Goal: Information Seeking & Learning: Find specific fact

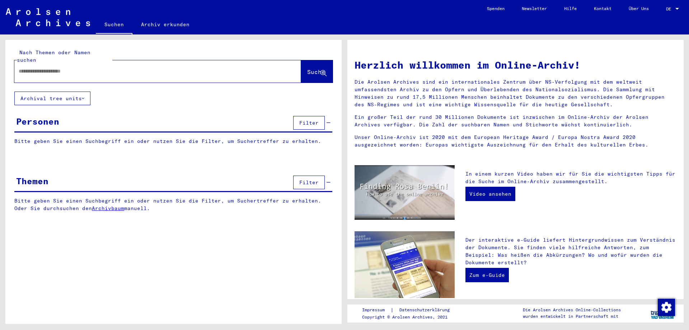
click at [57, 67] on input "text" at bounding box center [149, 71] width 261 height 8
type input "********"
click at [307, 68] on span "Suche" at bounding box center [316, 71] width 18 height 7
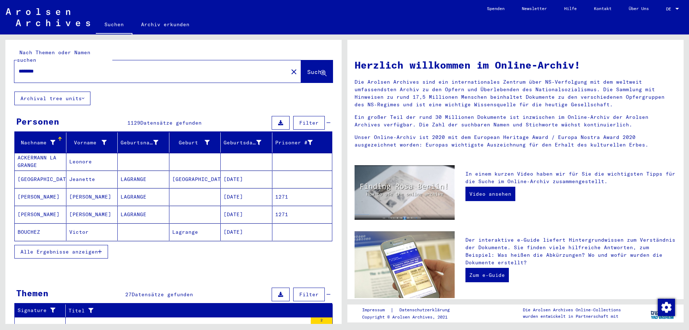
click at [71, 248] on span "Alle Ergebnisse anzeigen" at bounding box center [59, 251] width 78 height 6
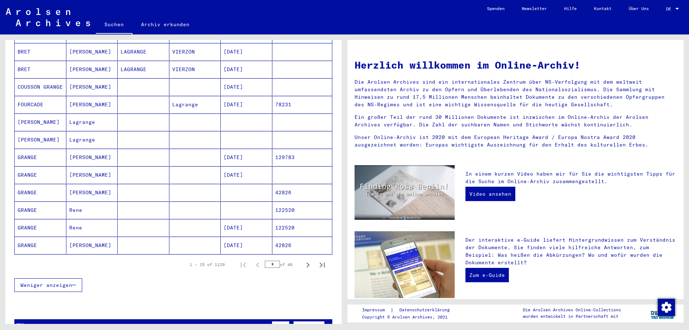
scroll to position [343, 0]
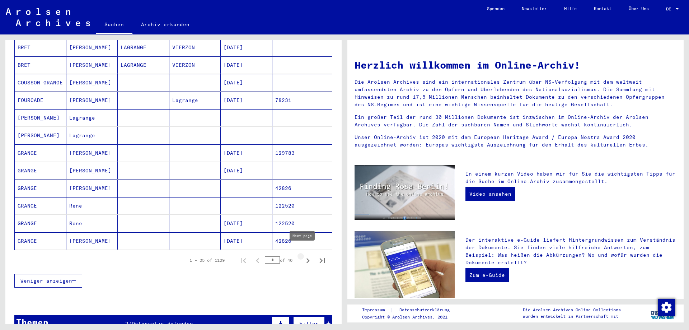
click at [303, 255] on icon "Next page" at bounding box center [308, 260] width 10 height 10
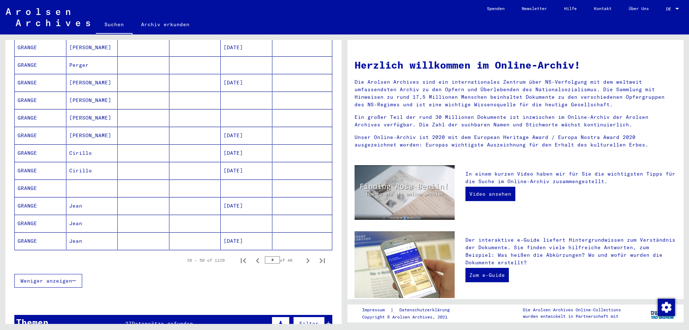
click at [303, 255] on icon "Next page" at bounding box center [308, 260] width 10 height 10
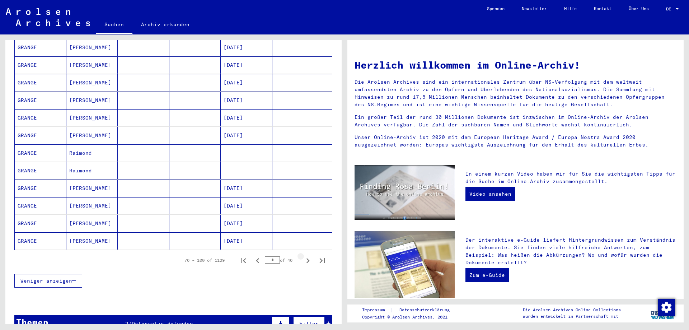
click at [303, 255] on icon "Next page" at bounding box center [308, 260] width 10 height 10
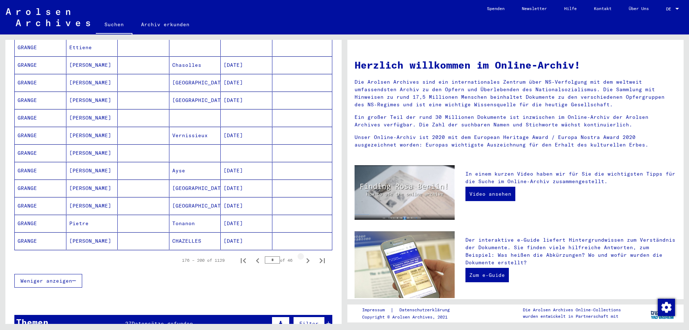
click at [303, 255] on icon "Next page" at bounding box center [308, 260] width 10 height 10
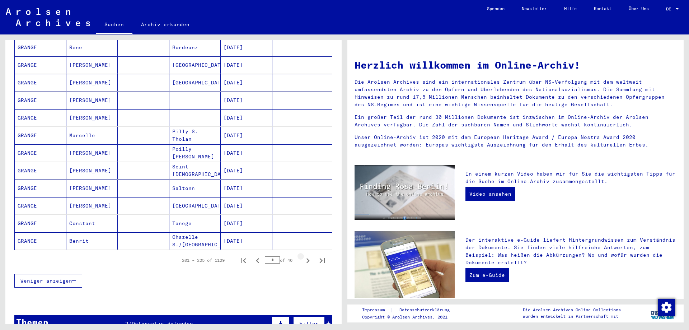
click at [303, 255] on icon "Next page" at bounding box center [308, 260] width 10 height 10
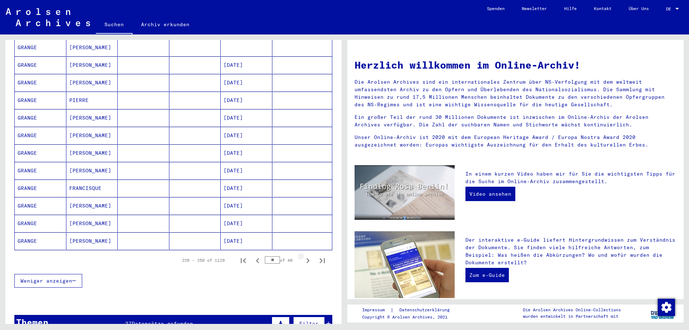
click at [303, 255] on icon "Next page" at bounding box center [308, 260] width 10 height 10
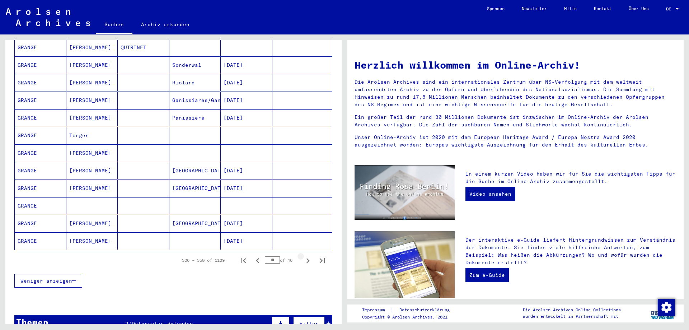
click at [303, 255] on icon "Next page" at bounding box center [308, 260] width 10 height 10
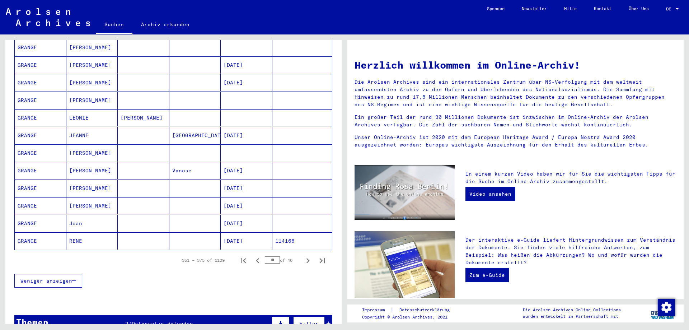
click at [303, 255] on icon "Next page" at bounding box center [308, 260] width 10 height 10
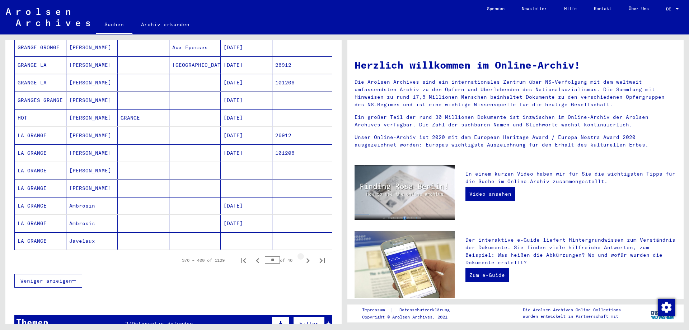
click at [303, 255] on icon "Next page" at bounding box center [308, 260] width 10 height 10
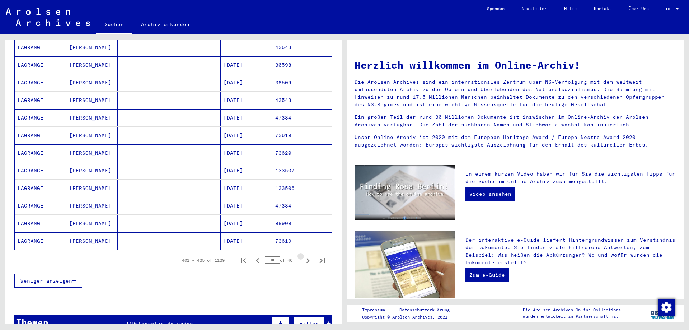
click at [303, 255] on icon "Next page" at bounding box center [308, 260] width 10 height 10
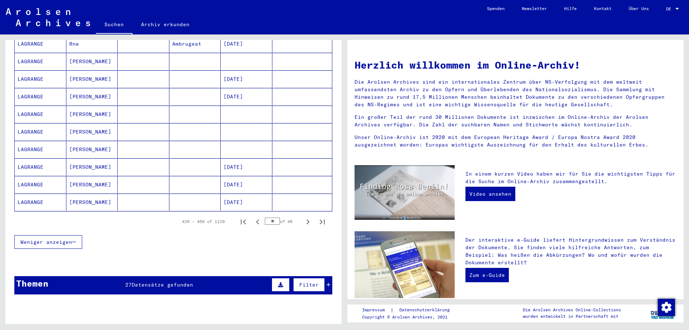
scroll to position [384, 0]
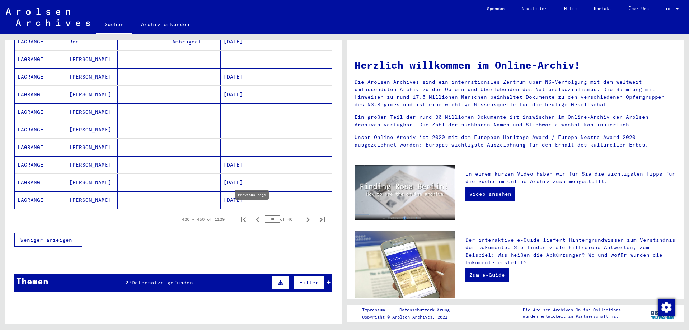
click at [253, 215] on icon "Previous page" at bounding box center [258, 220] width 10 height 10
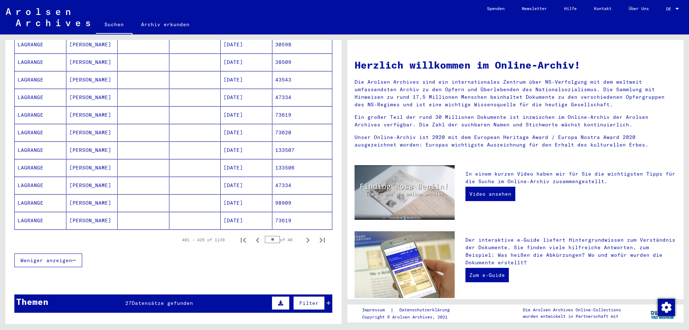
scroll to position [376, 0]
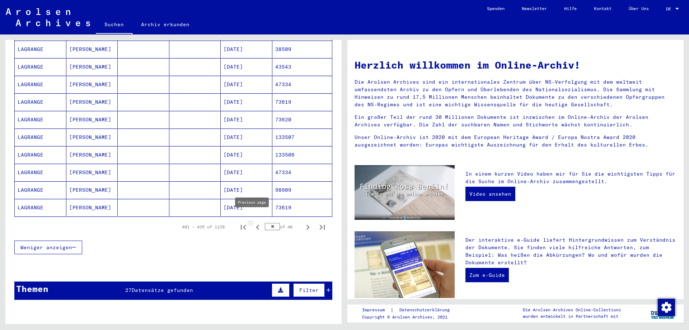
click at [253, 222] on icon "Previous page" at bounding box center [258, 227] width 10 height 10
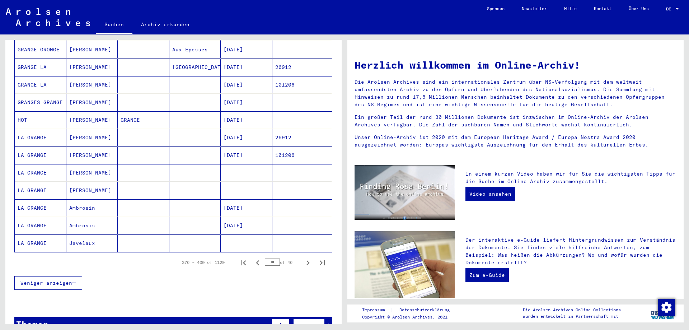
scroll to position [351, 0]
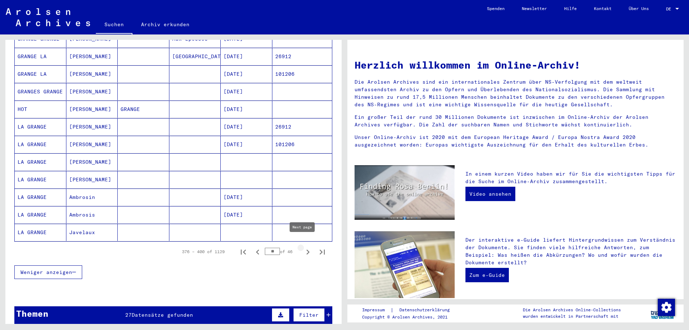
click at [303, 247] on icon "Next page" at bounding box center [308, 252] width 10 height 10
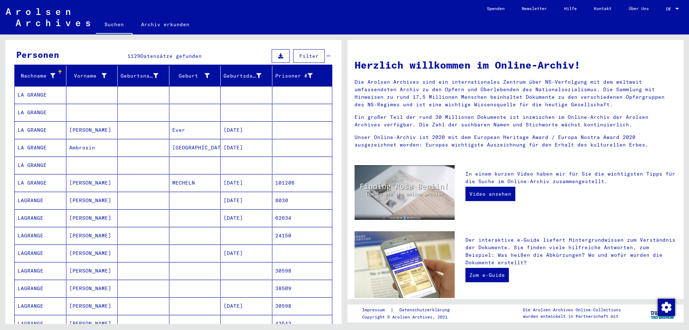
scroll to position [66, 0]
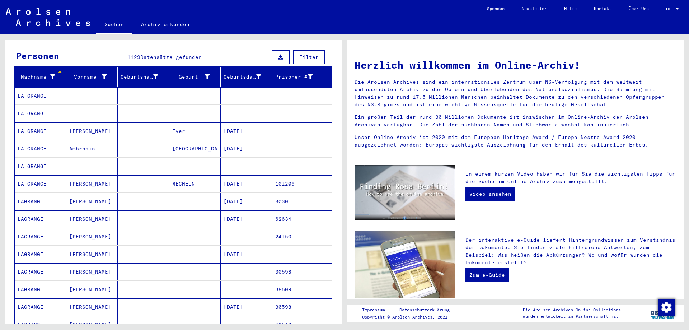
click at [38, 87] on mat-cell "LA GRANGE" at bounding box center [41, 95] width 52 height 17
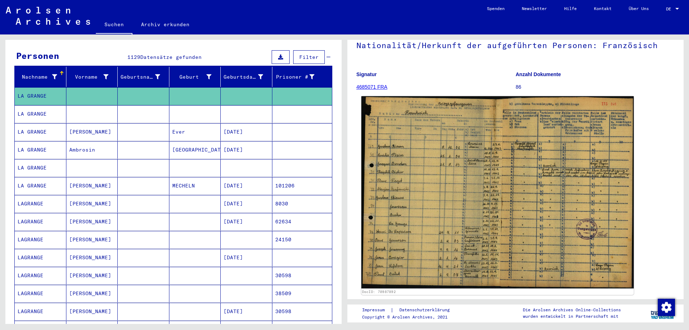
click at [455, 180] on img at bounding box center [497, 192] width 272 height 192
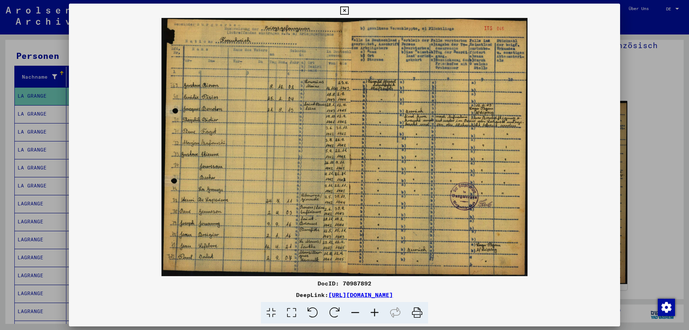
click at [375, 313] on icon at bounding box center [374, 313] width 19 height 22
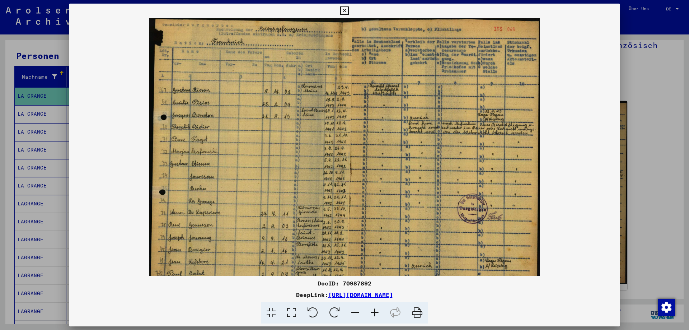
click at [375, 313] on icon at bounding box center [374, 313] width 19 height 22
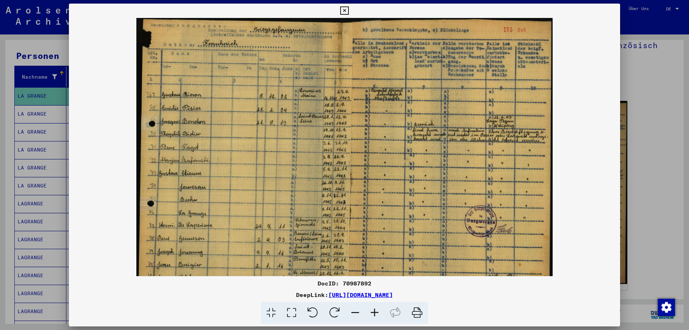
click at [375, 312] on icon at bounding box center [374, 313] width 19 height 22
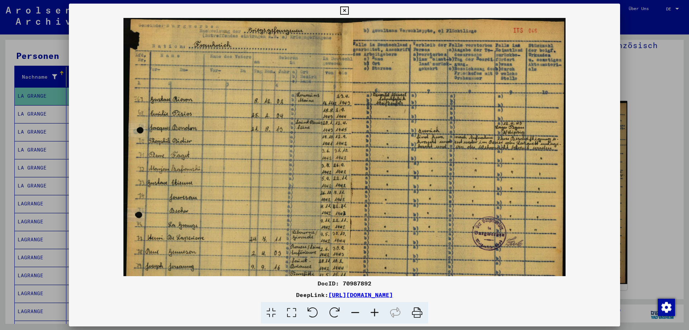
click at [375, 312] on icon at bounding box center [374, 313] width 19 height 22
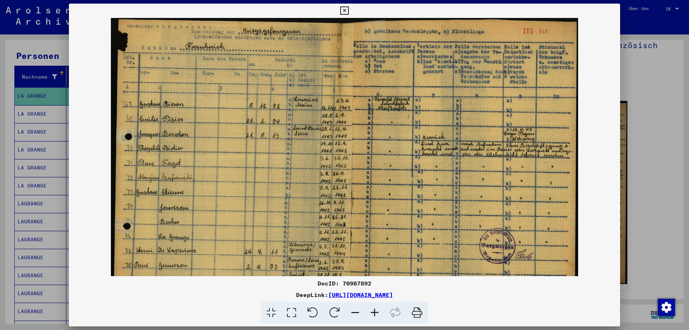
click at [375, 312] on icon at bounding box center [374, 313] width 19 height 22
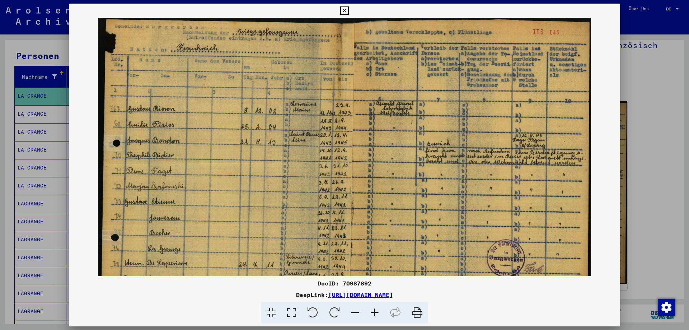
click at [375, 312] on icon at bounding box center [374, 313] width 19 height 22
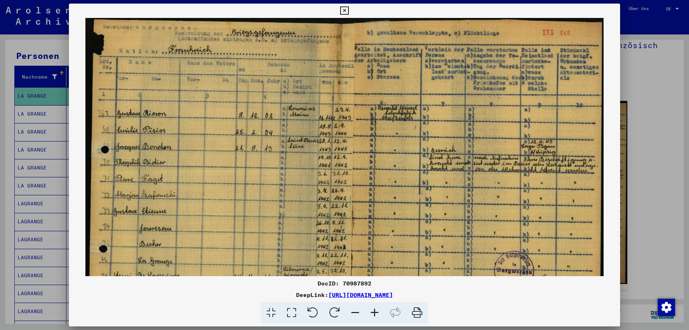
click at [375, 312] on icon at bounding box center [374, 313] width 19 height 22
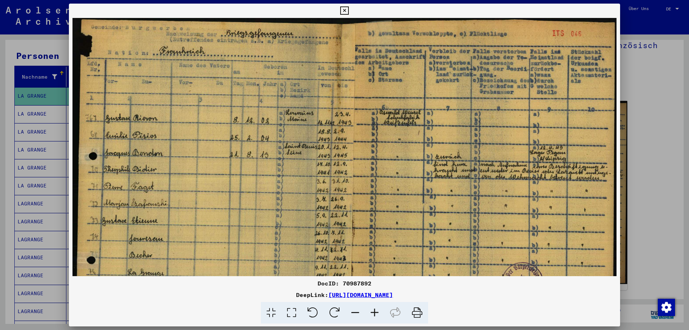
click at [375, 312] on icon at bounding box center [374, 313] width 19 height 22
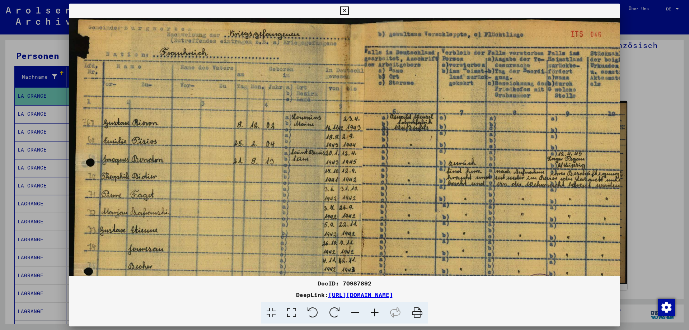
click at [375, 312] on icon at bounding box center [374, 313] width 19 height 22
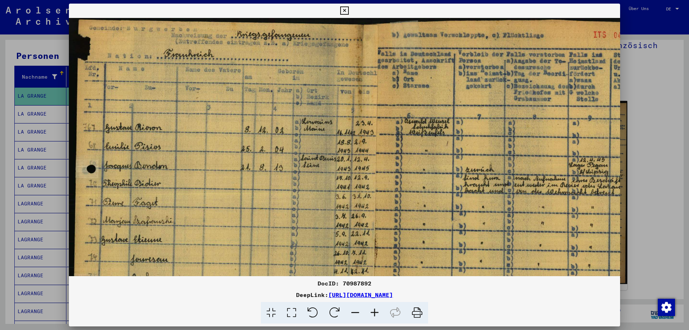
click at [375, 311] on icon at bounding box center [374, 313] width 19 height 22
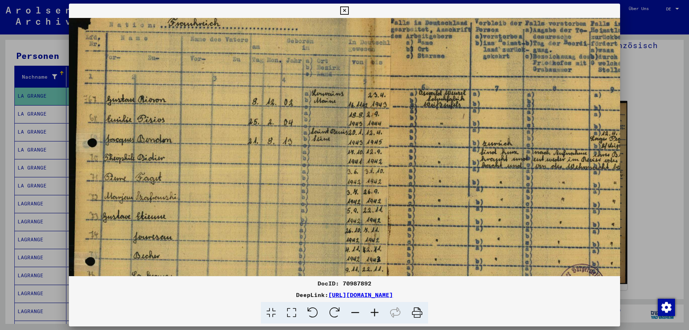
drag, startPoint x: 197, startPoint y: 194, endPoint x: 211, endPoint y: 161, distance: 35.7
click at [211, 161] on img at bounding box center [379, 203] width 620 height 437
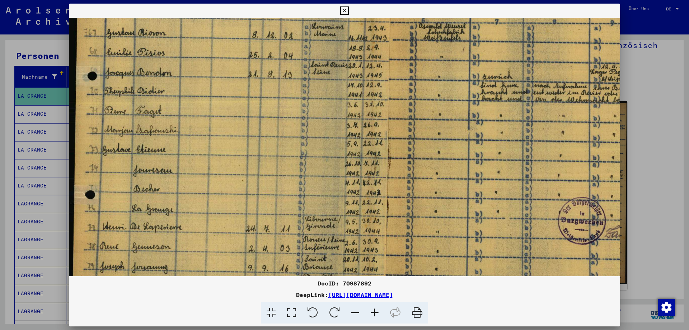
drag, startPoint x: 224, startPoint y: 194, endPoint x: 224, endPoint y: 151, distance: 43.4
click at [224, 151] on img at bounding box center [379, 137] width 620 height 437
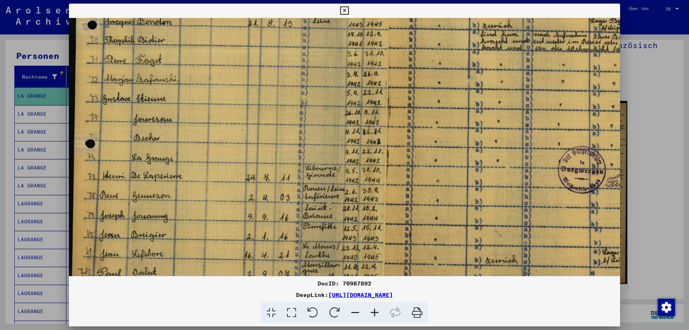
drag, startPoint x: 228, startPoint y: 193, endPoint x: 229, endPoint y: 156, distance: 37.0
click at [229, 156] on img at bounding box center [379, 86] width 620 height 437
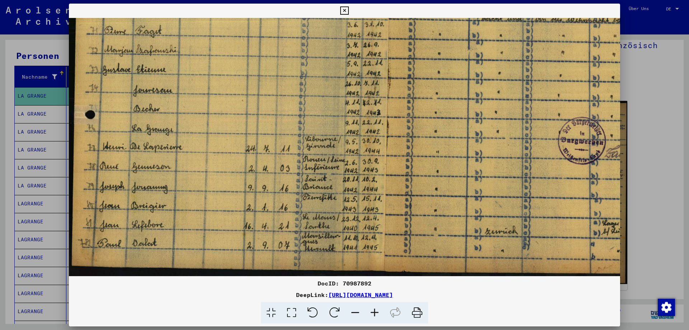
drag, startPoint x: 225, startPoint y: 201, endPoint x: 229, endPoint y: 162, distance: 39.3
click at [229, 162] on img at bounding box center [379, 57] width 620 height 437
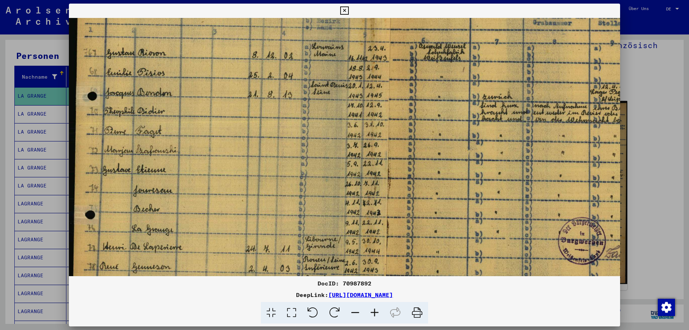
scroll to position [74, 0]
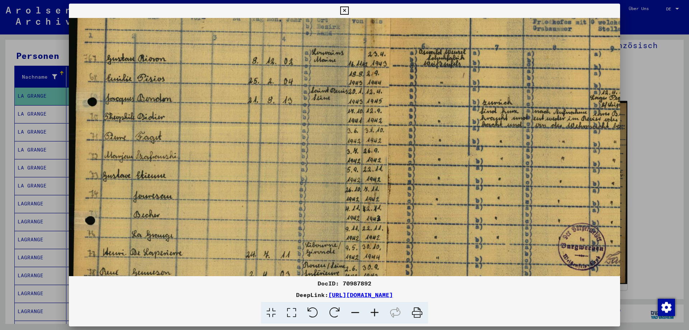
drag, startPoint x: 227, startPoint y: 173, endPoint x: 269, endPoint y: 279, distance: 113.9
click at [269, 279] on div "DocID: 70987892 DeepLink: [URL][DOMAIN_NAME]" at bounding box center [344, 164] width 551 height 320
click at [343, 10] on icon at bounding box center [344, 10] width 8 height 9
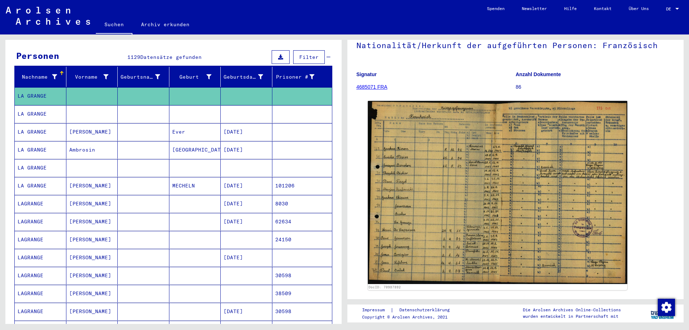
click at [88, 231] on mat-cell "[PERSON_NAME]" at bounding box center [92, 240] width 52 height 18
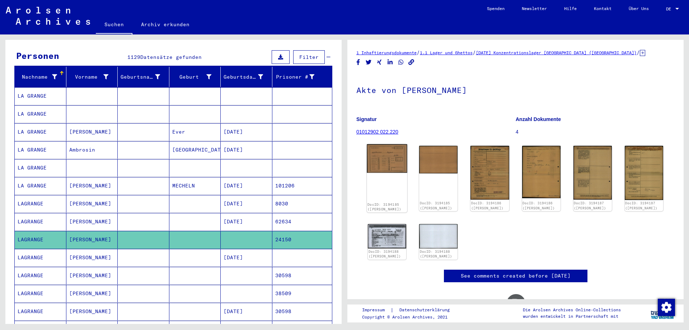
click at [396, 163] on img at bounding box center [387, 158] width 41 height 29
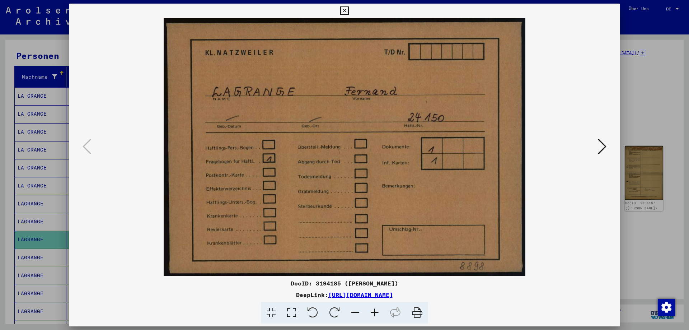
click at [603, 143] on icon at bounding box center [602, 146] width 9 height 17
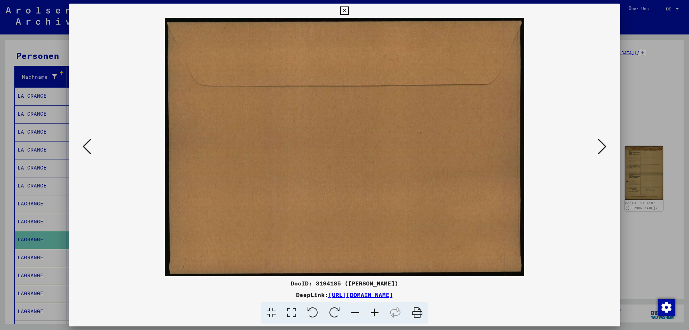
click at [603, 143] on icon at bounding box center [602, 146] width 9 height 17
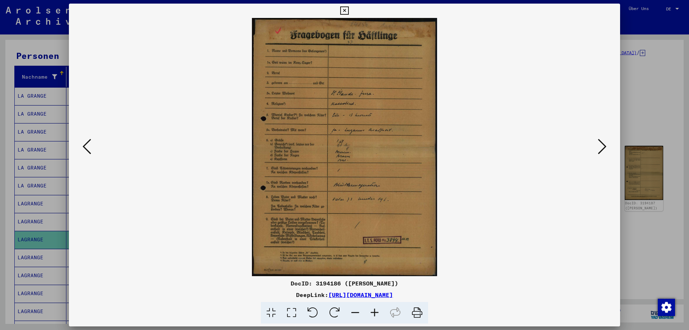
click at [377, 310] on icon at bounding box center [374, 313] width 19 height 22
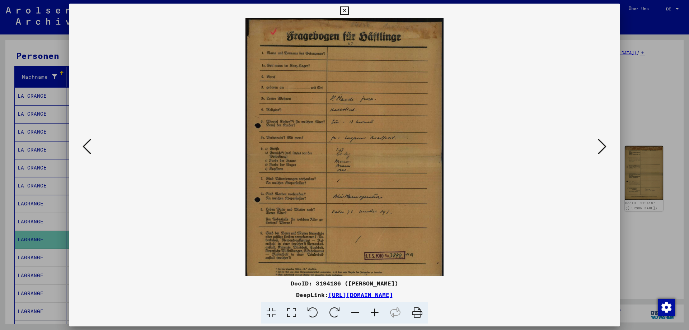
click at [377, 310] on icon at bounding box center [374, 313] width 19 height 22
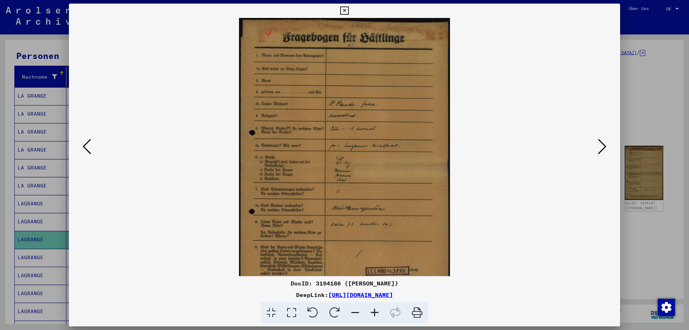
click at [377, 310] on icon at bounding box center [374, 313] width 19 height 22
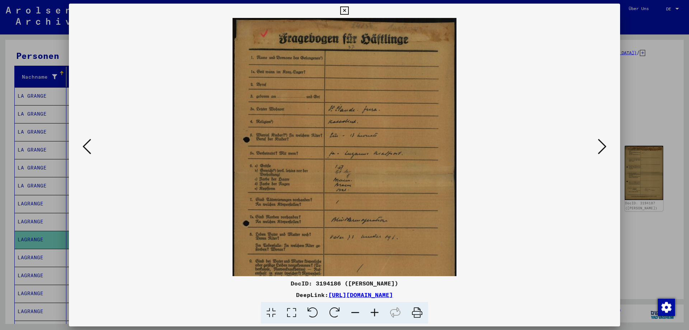
click at [377, 310] on icon at bounding box center [374, 313] width 19 height 22
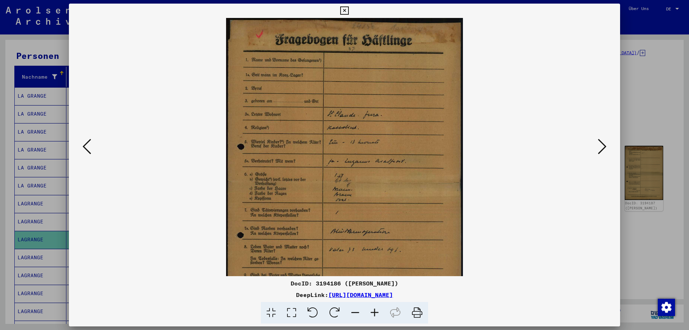
click at [377, 310] on icon at bounding box center [374, 313] width 19 height 22
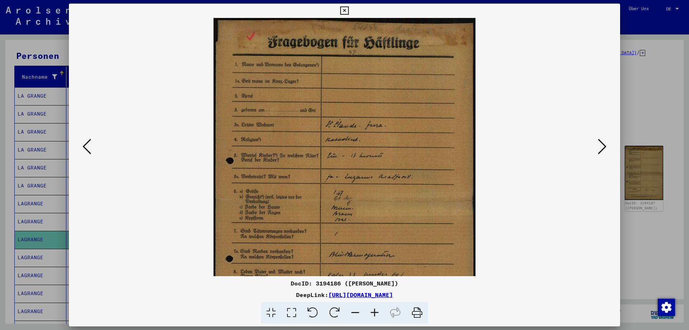
click at [377, 310] on icon at bounding box center [374, 313] width 19 height 22
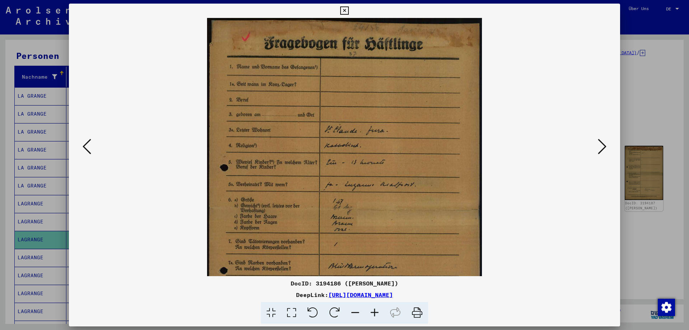
click at [377, 310] on icon at bounding box center [374, 313] width 19 height 22
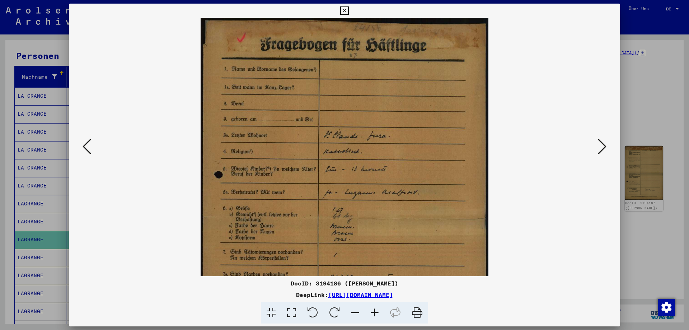
click at [377, 310] on icon at bounding box center [374, 313] width 19 height 22
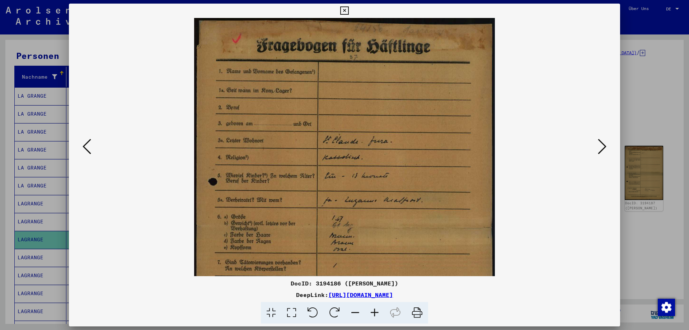
click at [376, 309] on icon at bounding box center [374, 313] width 19 height 22
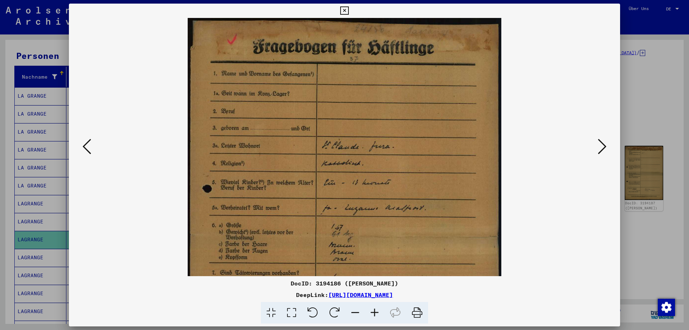
click at [376, 309] on icon at bounding box center [374, 313] width 19 height 22
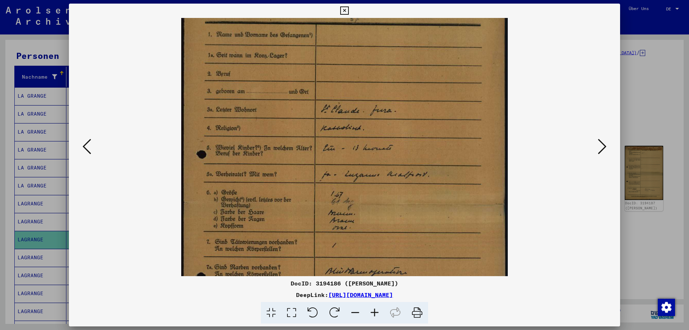
drag, startPoint x: 426, startPoint y: 205, endPoint x: 432, endPoint y: 163, distance: 41.7
click at [432, 163] on img at bounding box center [344, 204] width 327 height 455
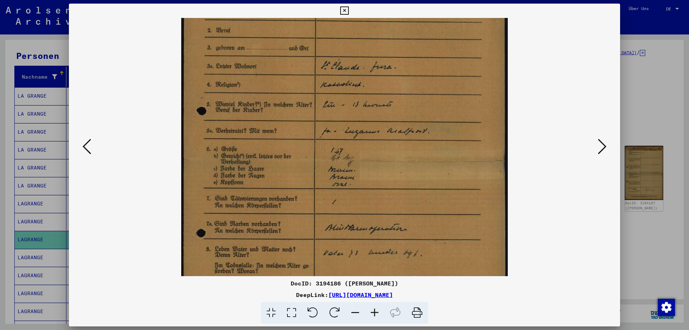
drag, startPoint x: 429, startPoint y: 214, endPoint x: 433, endPoint y: 168, distance: 45.7
click at [433, 169] on img at bounding box center [344, 160] width 327 height 455
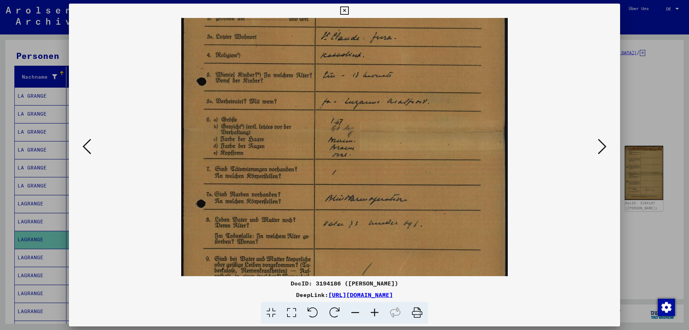
scroll to position [118, 0]
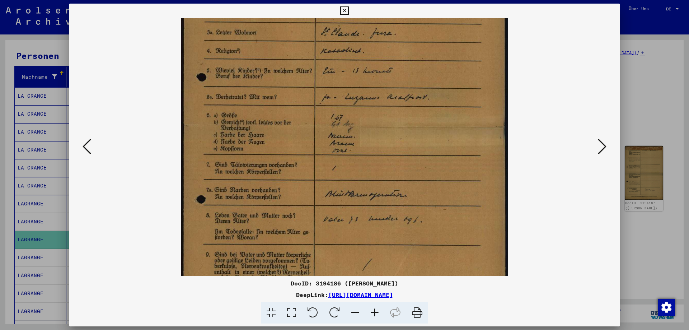
drag, startPoint x: 437, startPoint y: 178, endPoint x: 439, endPoint y: 146, distance: 32.0
click at [439, 146] on img at bounding box center [344, 127] width 327 height 455
click at [602, 145] on icon at bounding box center [602, 146] width 9 height 17
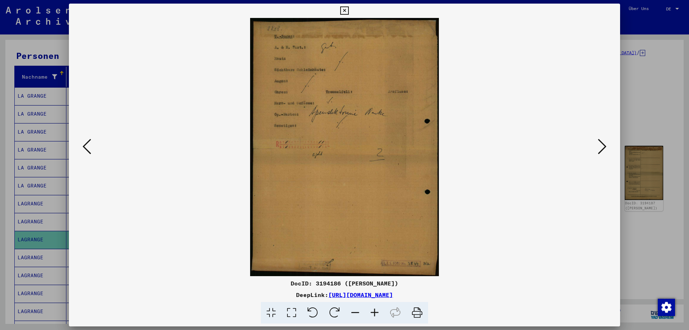
scroll to position [0, 0]
click at [602, 144] on icon at bounding box center [602, 146] width 9 height 17
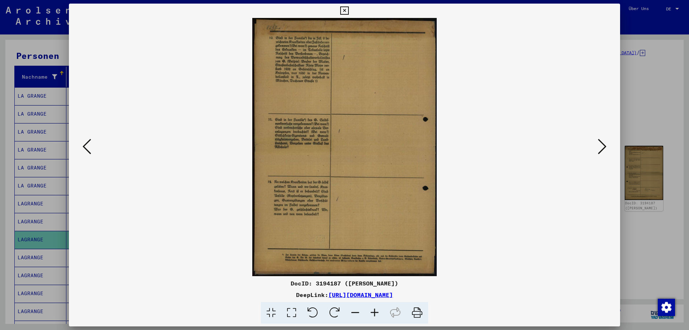
click at [602, 144] on icon at bounding box center [602, 146] width 9 height 17
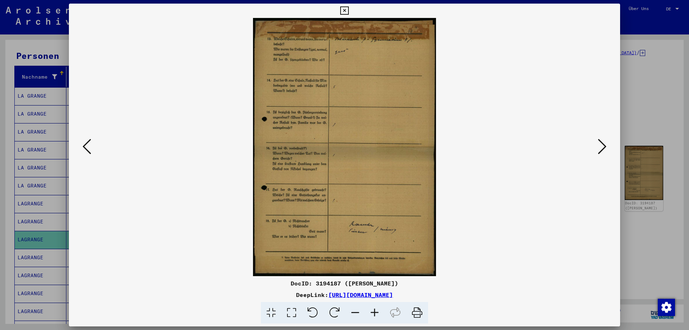
click at [602, 144] on icon at bounding box center [602, 146] width 9 height 17
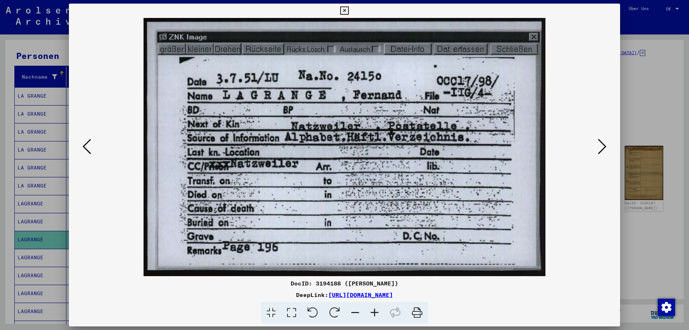
click at [602, 142] on icon at bounding box center [602, 146] width 9 height 17
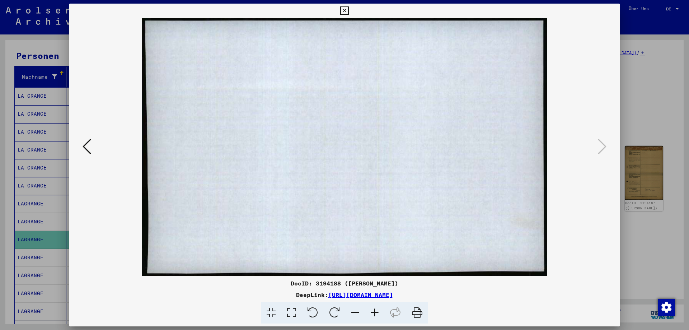
click at [343, 10] on icon at bounding box center [344, 10] width 8 height 9
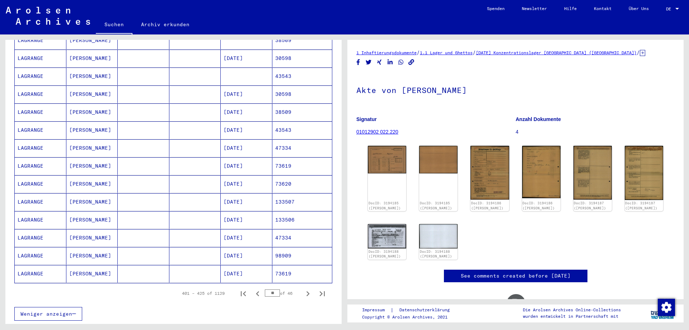
scroll to position [320, 0]
click at [230, 246] on mat-cell "[DATE]" at bounding box center [247, 255] width 52 height 18
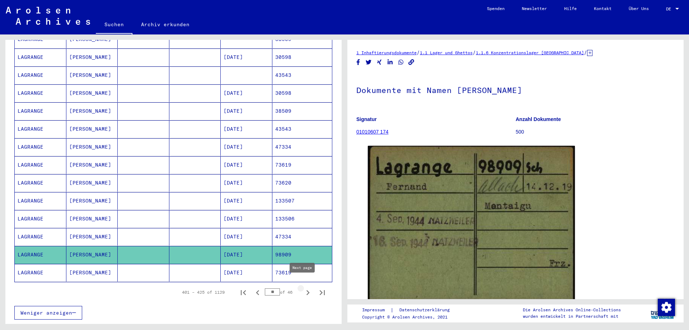
click at [303, 287] on icon "Next page" at bounding box center [308, 292] width 10 height 10
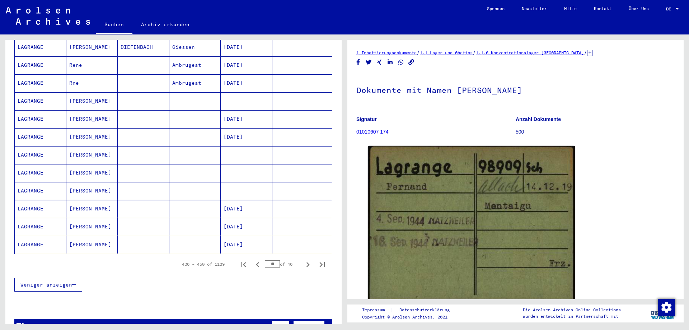
scroll to position [356, 0]
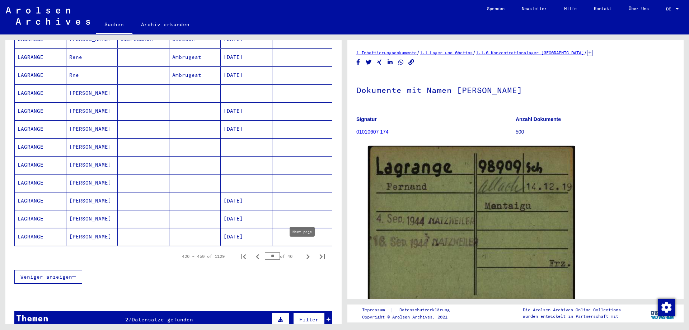
click at [304, 252] on icon "Next page" at bounding box center [308, 257] width 10 height 10
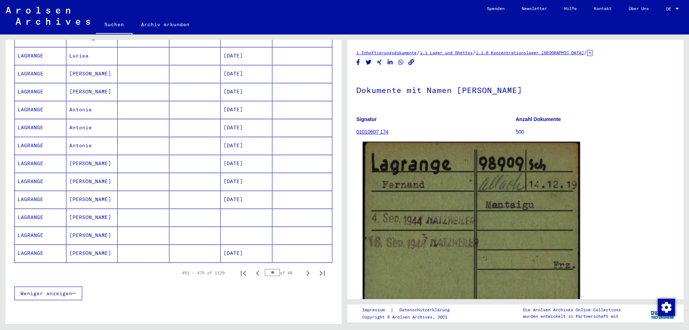
scroll to position [340, 0]
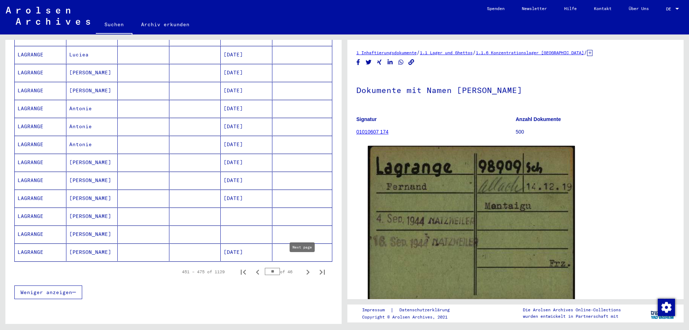
click at [306, 269] on icon "Next page" at bounding box center [307, 271] width 3 height 5
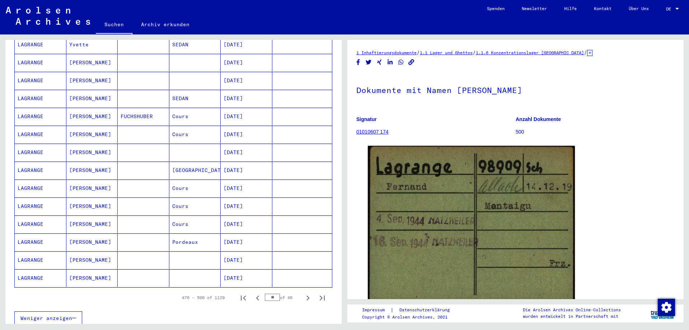
scroll to position [324, 0]
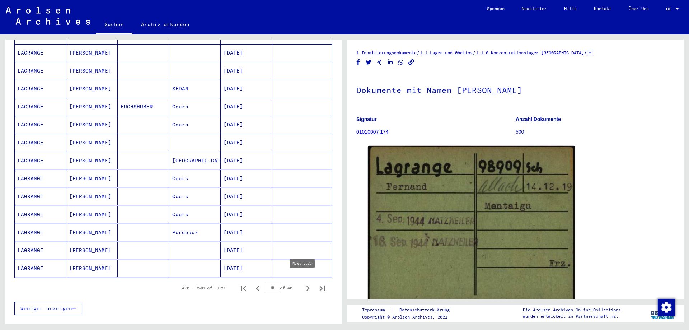
click at [304, 283] on icon "Next page" at bounding box center [308, 288] width 10 height 10
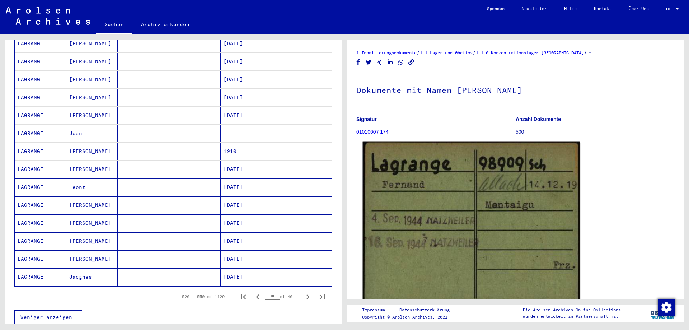
scroll to position [320, 0]
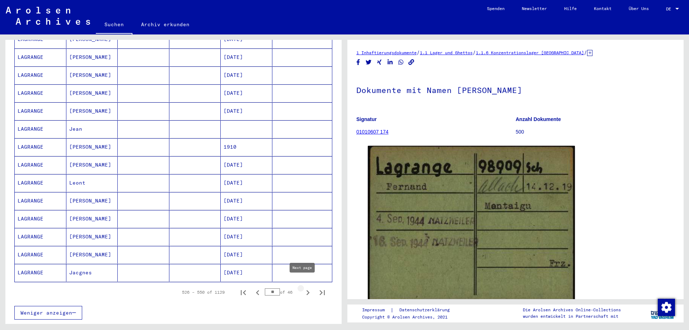
click at [304, 287] on icon "Next page" at bounding box center [308, 292] width 10 height 10
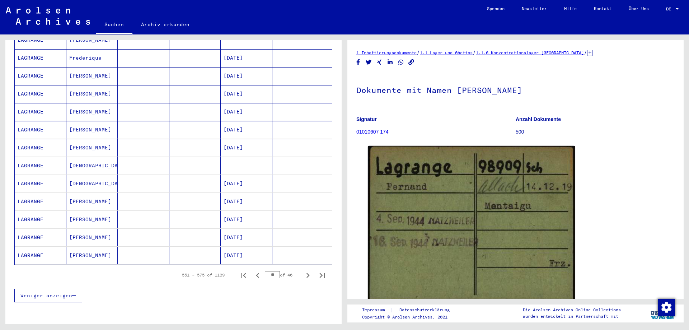
scroll to position [344, 0]
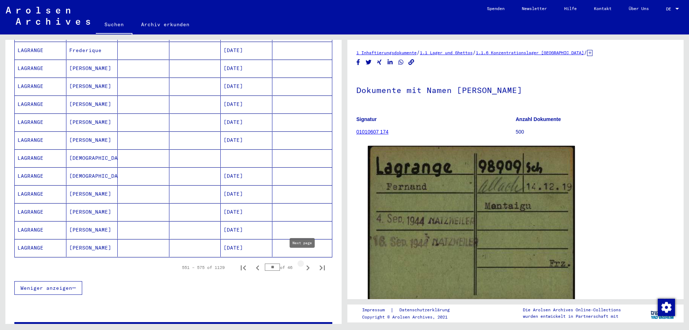
click at [304, 263] on icon "Next page" at bounding box center [308, 268] width 10 height 10
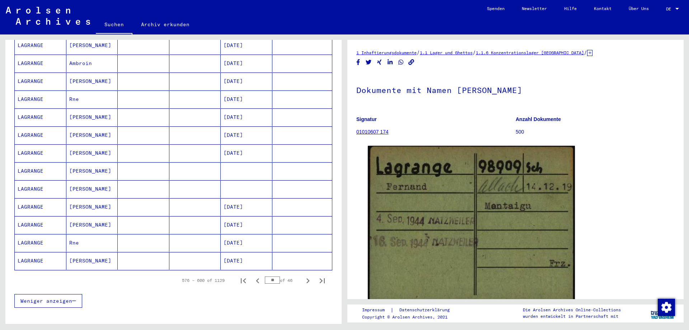
scroll to position [337, 0]
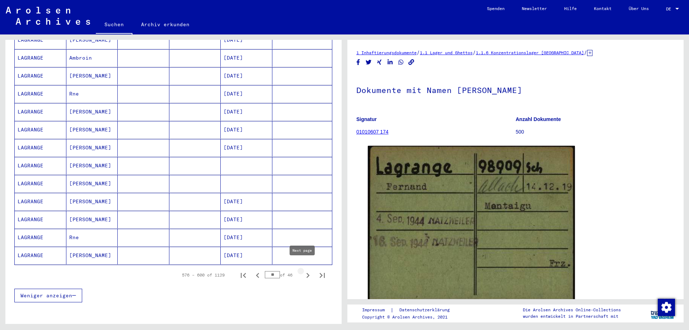
click at [304, 270] on icon "Next page" at bounding box center [308, 275] width 10 height 10
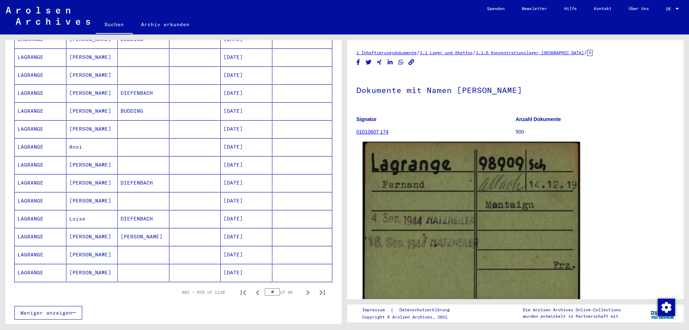
scroll to position [321, 0]
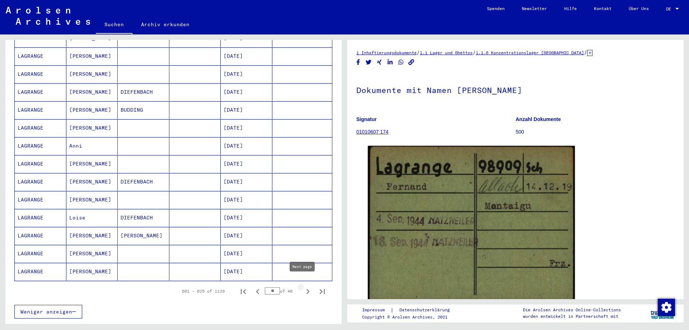
click at [303, 286] on icon "Next page" at bounding box center [308, 291] width 10 height 10
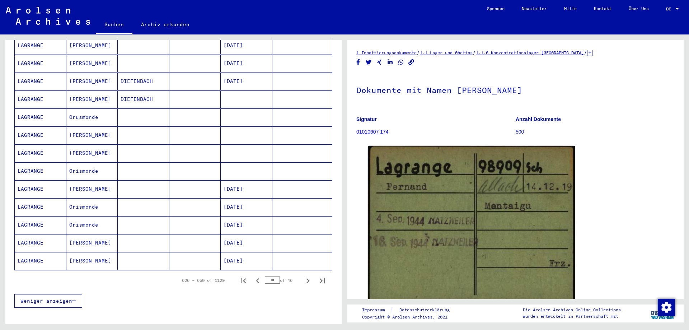
scroll to position [336, 0]
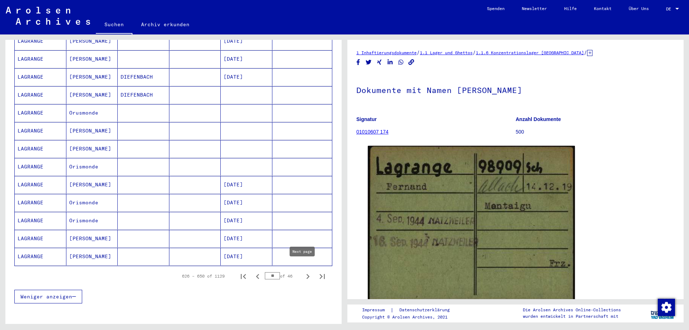
click at [303, 271] on icon "Next page" at bounding box center [308, 276] width 10 height 10
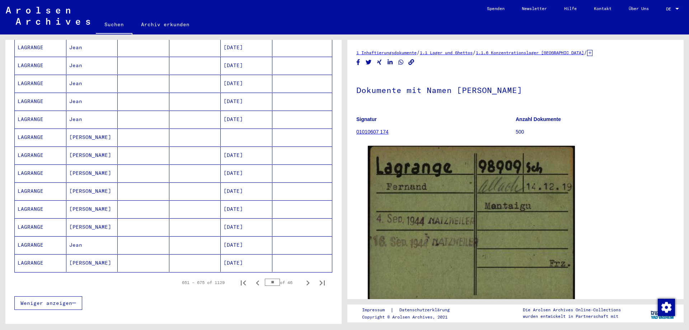
scroll to position [333, 0]
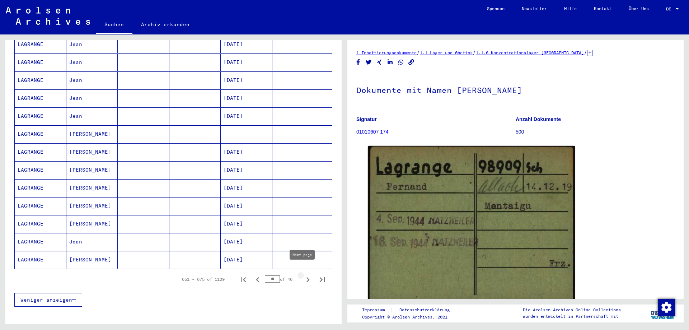
click at [303, 274] on icon "Next page" at bounding box center [308, 279] width 10 height 10
type input "**"
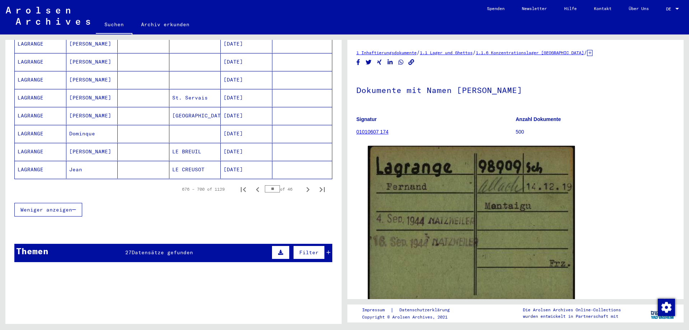
scroll to position [429, 0]
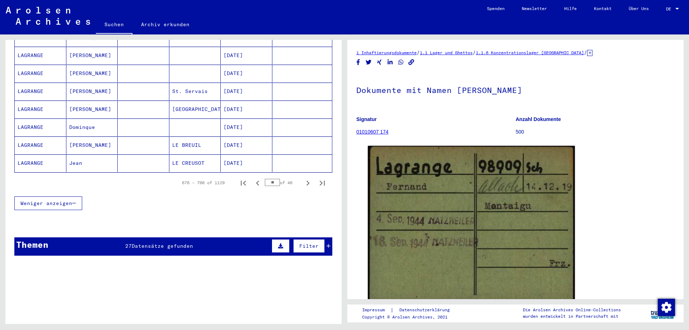
click at [180, 243] on span "Datensätze gefunden" at bounding box center [162, 246] width 61 height 6
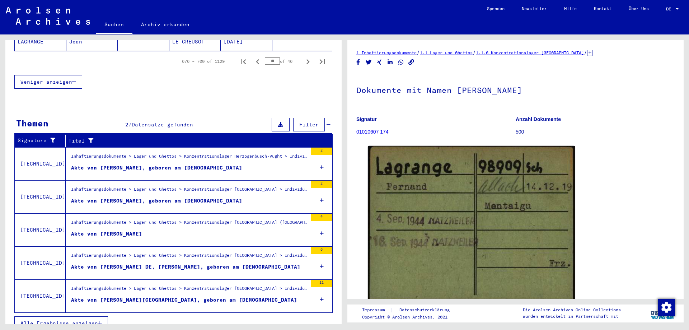
scroll to position [553, 0]
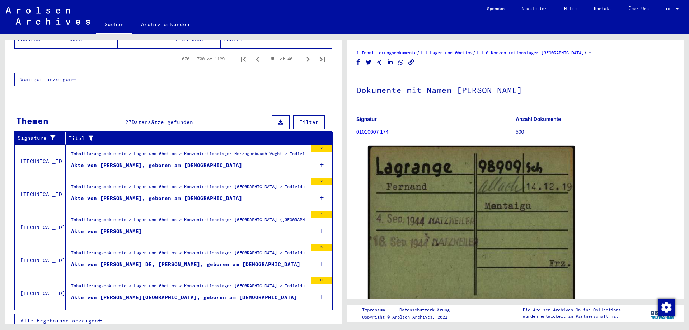
click at [32, 311] on icon at bounding box center [30, 301] width 18 height 29
click at [48, 317] on span "Alle Ergebnisse anzeigen" at bounding box center [59, 320] width 78 height 6
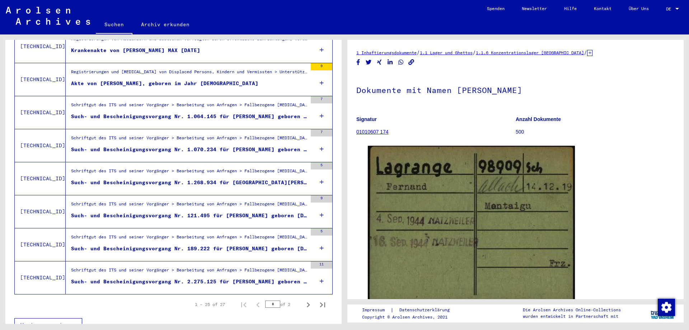
scroll to position [723, 0]
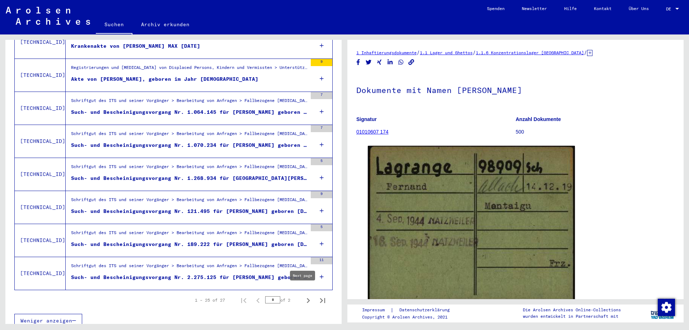
click at [307, 298] on icon "Next page" at bounding box center [308, 300] width 3 height 5
type input "*"
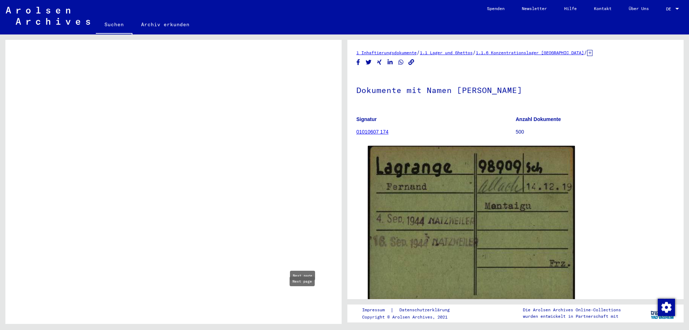
scroll to position [306, 0]
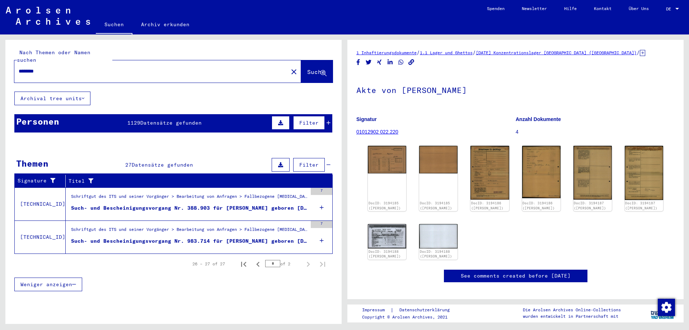
click at [187, 204] on div "Such- und Bescheinigungsvorgang Nr. 388.903 für [PERSON_NAME] geboren [DEMOGRAP…" at bounding box center [189, 208] width 236 height 8
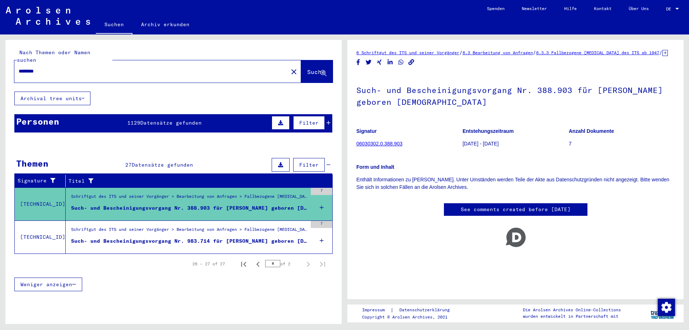
click at [221, 196] on figure "Schriftgut des ITS und seiner Vorgänger > Bearbeitung von Anfragen > Fallbezoge…" at bounding box center [189, 198] width 236 height 11
click at [378, 146] on link "06030302.0.388.903" at bounding box center [379, 144] width 46 height 6
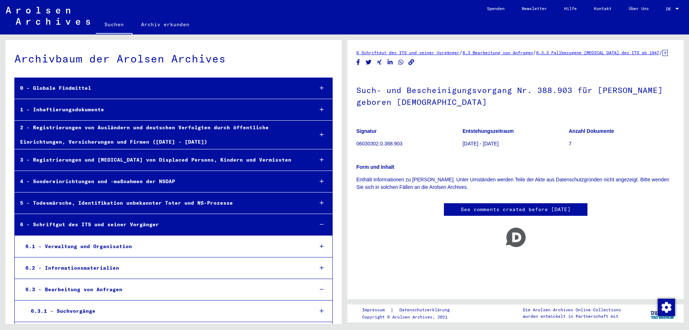
scroll to position [22220, 0]
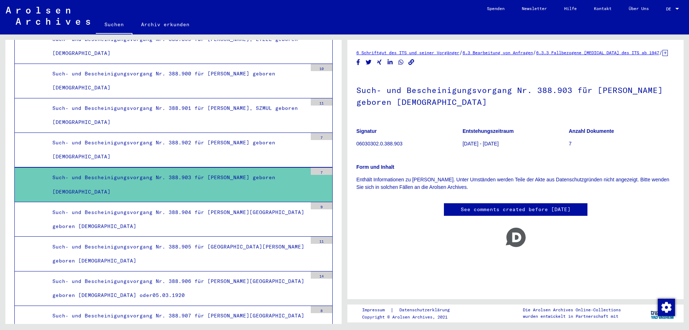
click at [243, 176] on div "Such- und Bescheinigungsvorgang Nr. 388.903 für [PERSON_NAME] geboren [DEMOGRAP…" at bounding box center [177, 184] width 260 height 28
